Goal: Navigation & Orientation: Find specific page/section

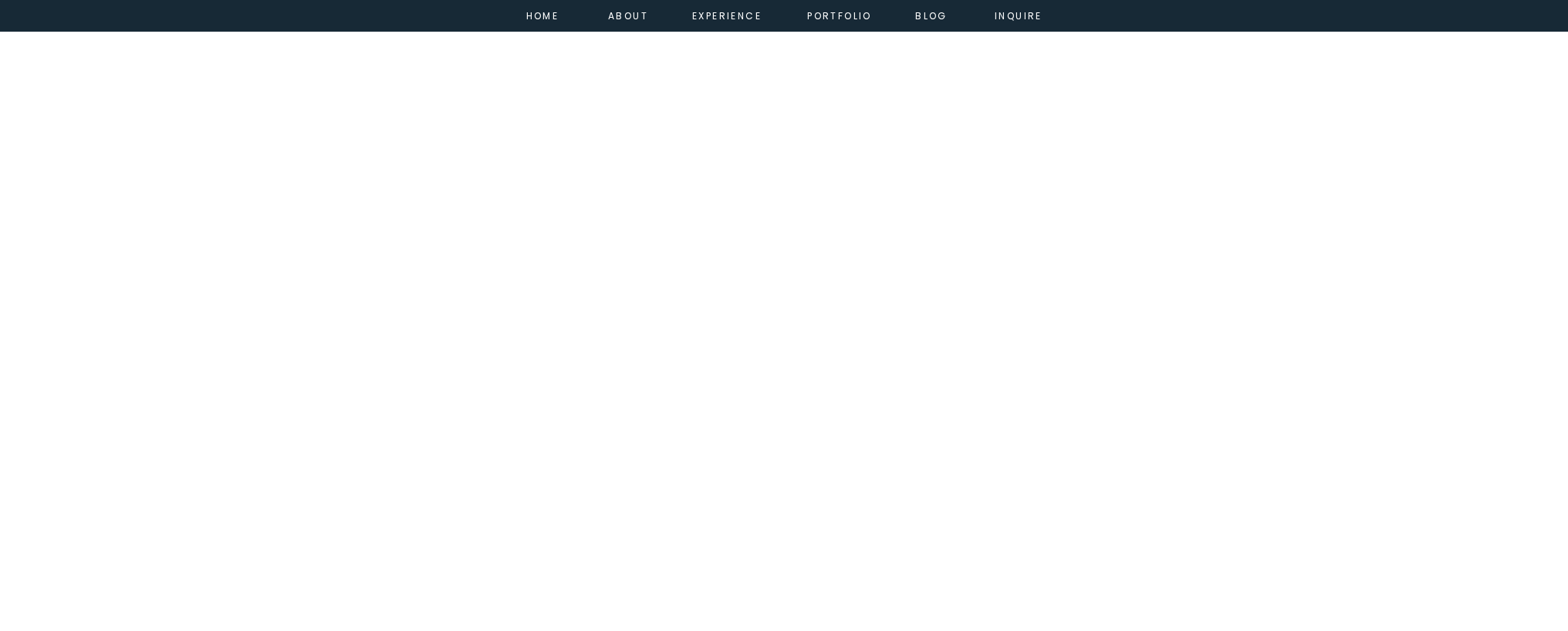
scroll to position [2748227, 0]
click at [850, 17] on nav "portfolio" at bounding box center [840, 15] width 67 height 14
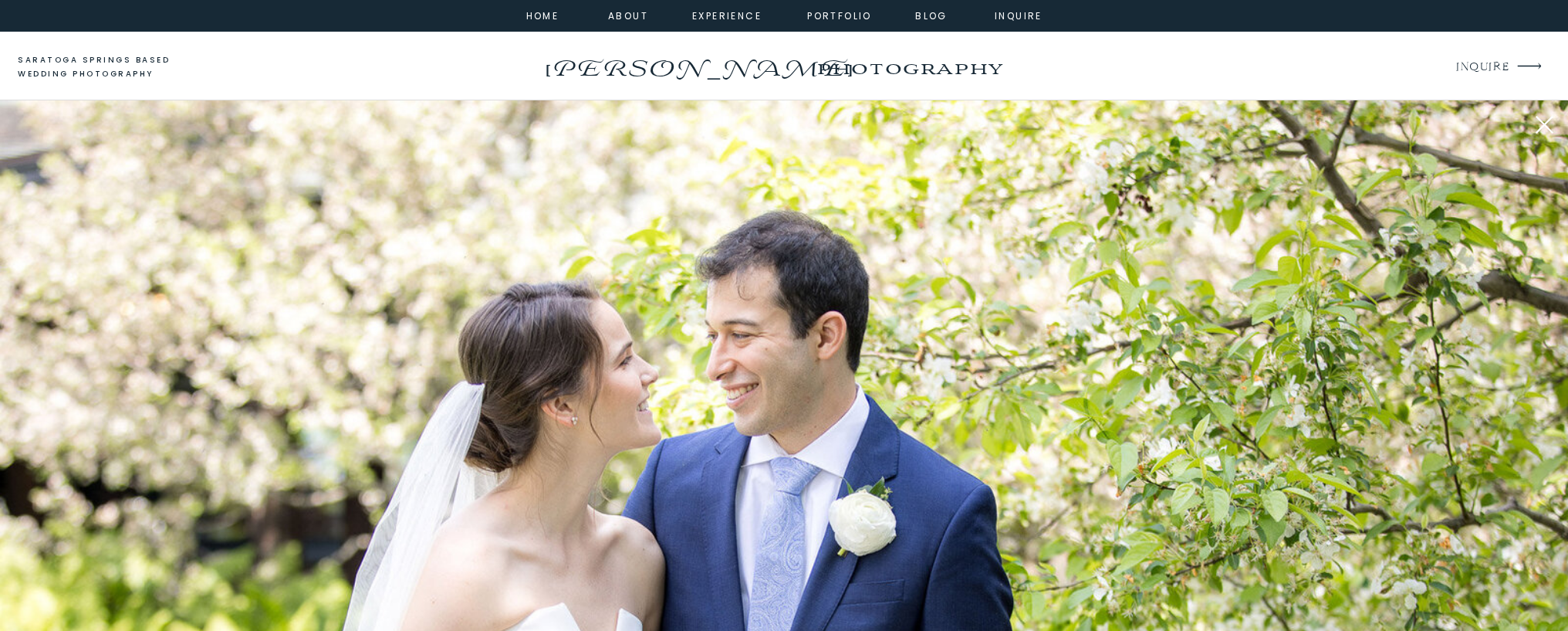
scroll to position [1002, 0]
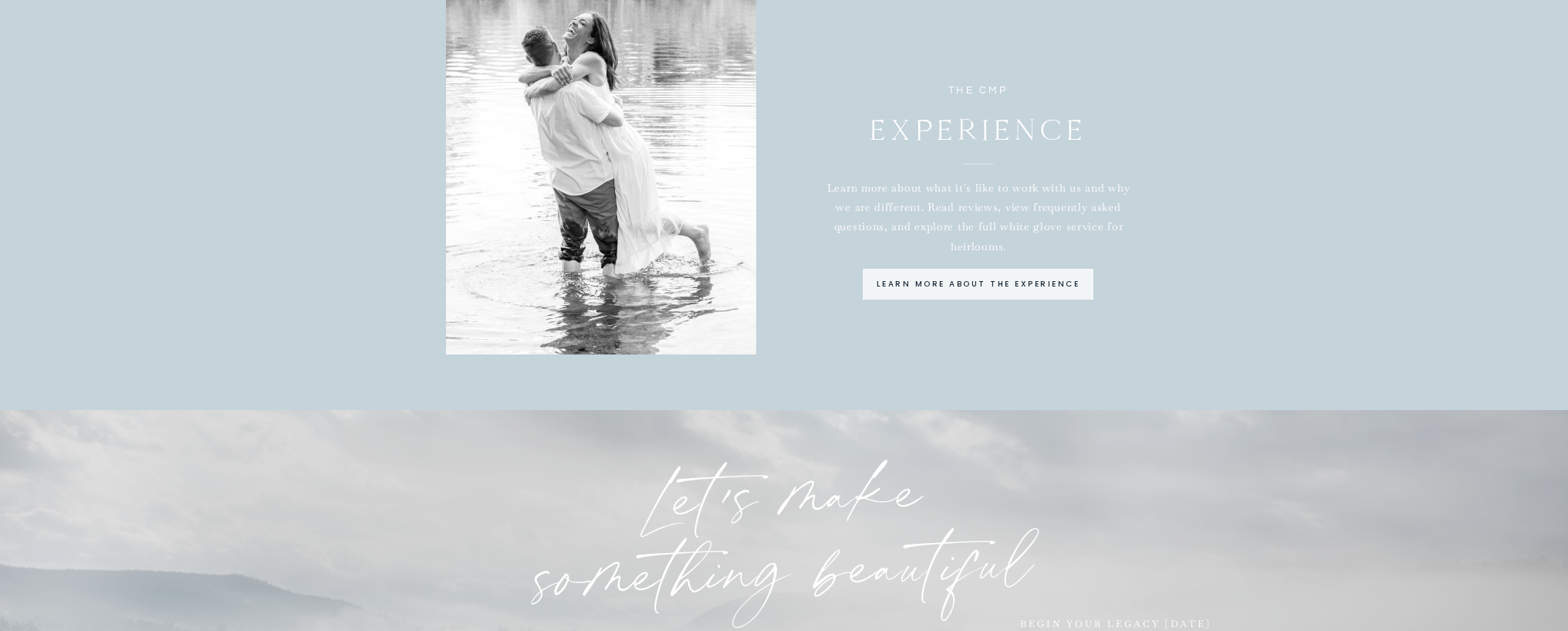
scroll to position [1249, 0]
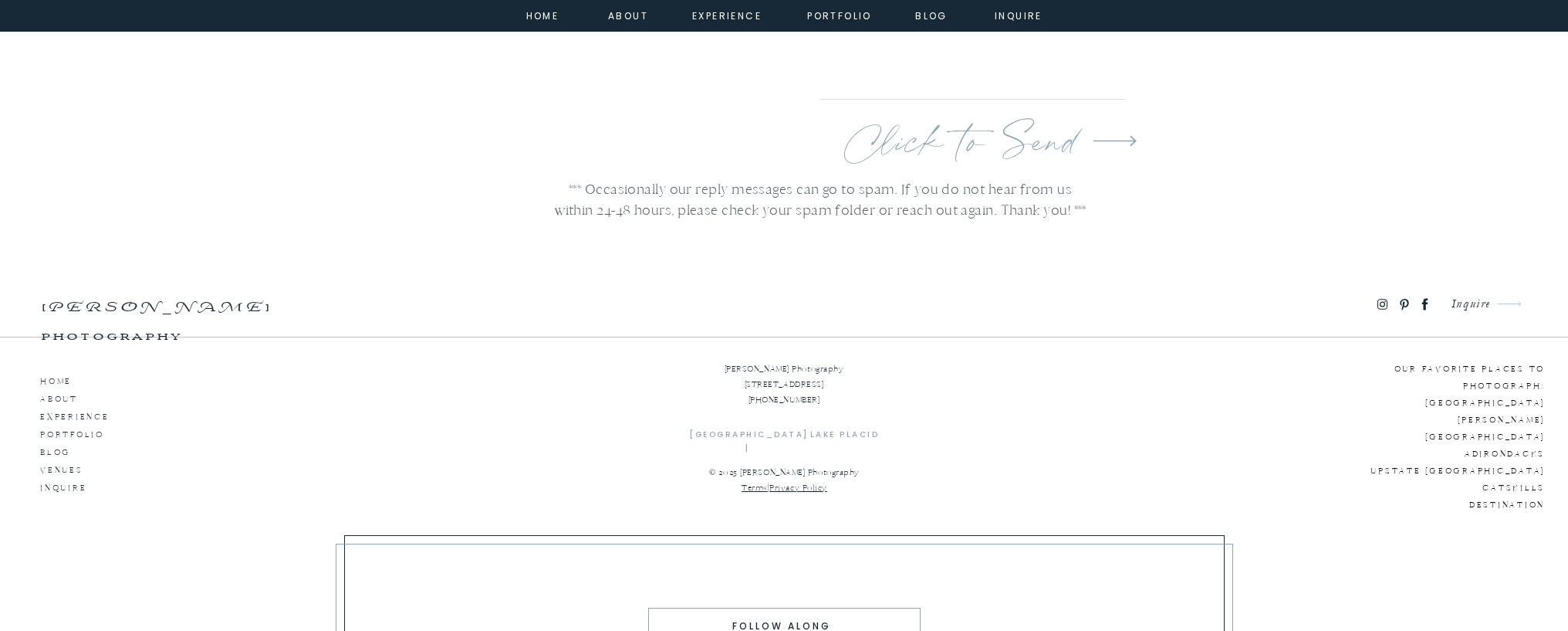
scroll to position [5918, 0]
